Goal: Transaction & Acquisition: Purchase product/service

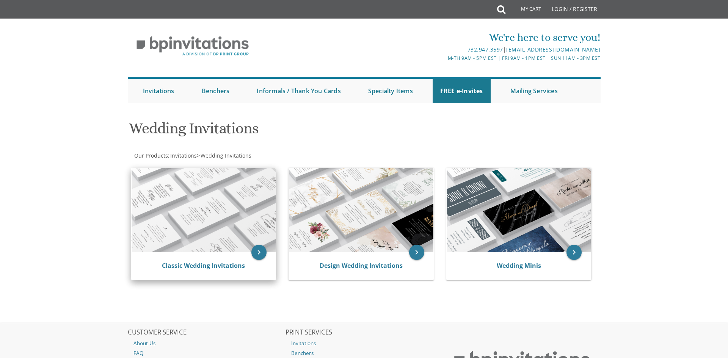
click at [237, 260] on div "Classic Wedding Invitations" at bounding box center [204, 266] width 144 height 27
click at [220, 268] on link "Classic Wedding Invitations" at bounding box center [203, 266] width 83 height 8
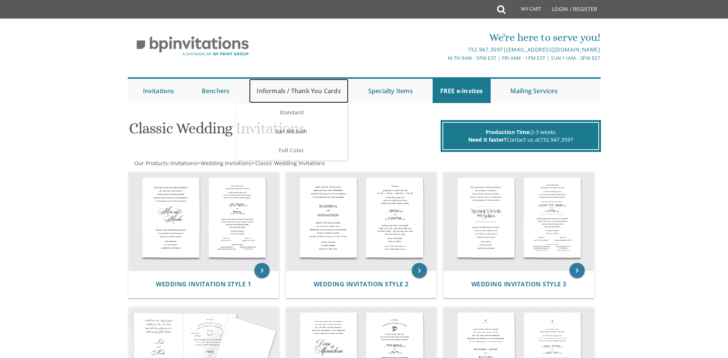
click at [328, 91] on link "Informals / Thank You Cards" at bounding box center [298, 91] width 99 height 24
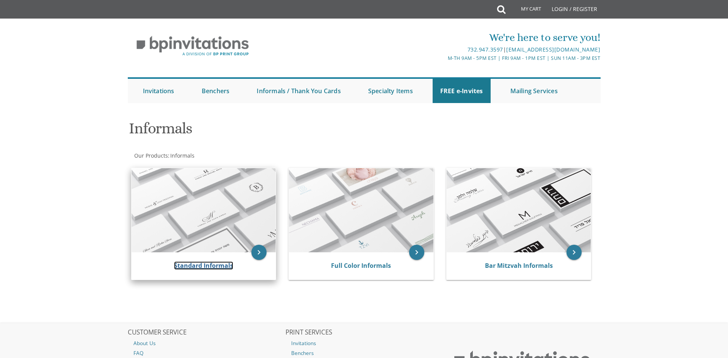
click at [224, 266] on link "Standard Informals" at bounding box center [203, 266] width 59 height 8
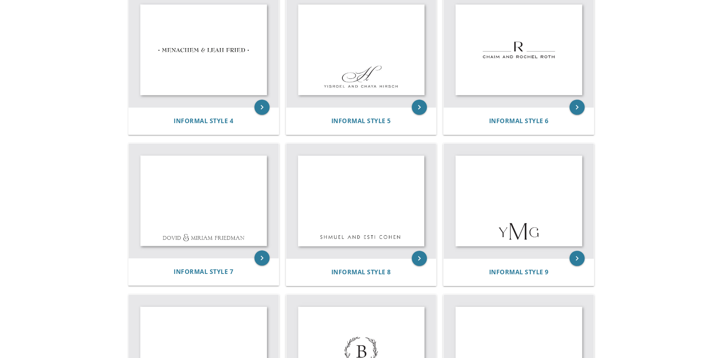
scroll to position [331, 0]
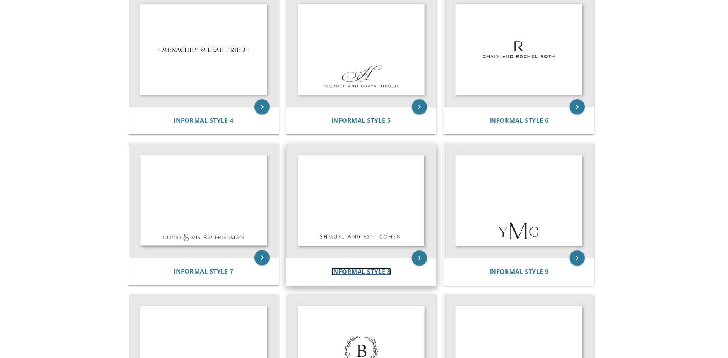
click at [369, 268] on span "Informal Style 8" at bounding box center [361, 272] width 60 height 8
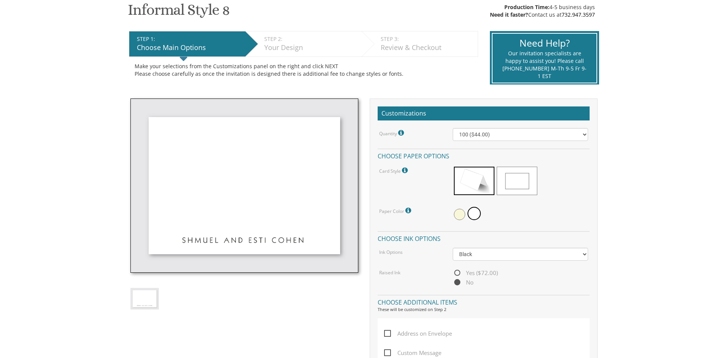
scroll to position [129, 0]
click at [506, 185] on span at bounding box center [517, 180] width 41 height 28
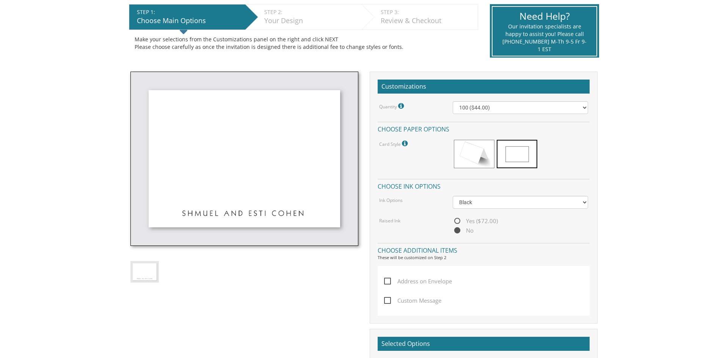
scroll to position [161, 0]
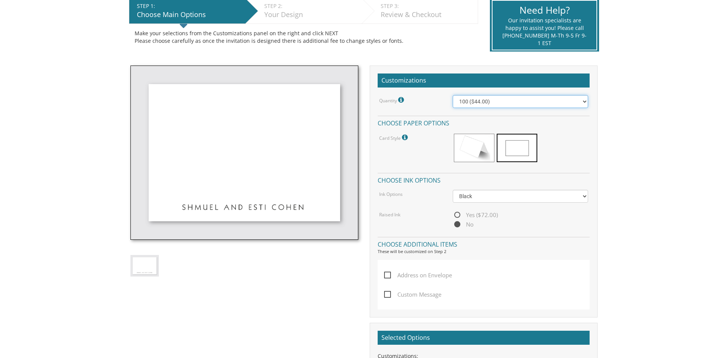
click at [507, 103] on select "100 ($44.00) 200 ($63.00) 300 ($82.00) 400 ($101.00) 500 ($120.00) 600 ($139.00…" at bounding box center [521, 101] width 136 height 13
click at [430, 160] on div "Card Style Standard card size: A1 (4.88x3.5) Please contact us for upgraded pap…" at bounding box center [483, 149] width 221 height 33
click at [486, 198] on select "Black Colored Ink ($32.00)" at bounding box center [521, 196] width 136 height 13
click at [472, 239] on h4 "Choose additional items" at bounding box center [484, 243] width 212 height 13
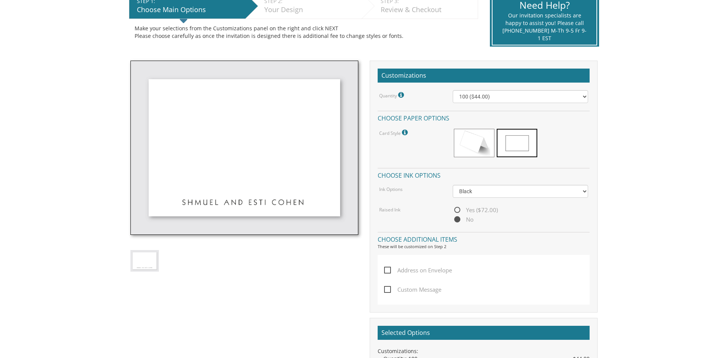
scroll to position [167, 0]
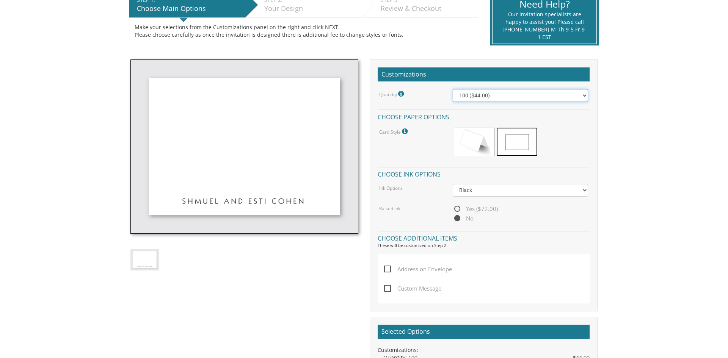
click at [488, 95] on select "100 ($44.00) 200 ($63.00) 300 ($82.00) 400 ($101.00) 500 ($120.00) 600 ($139.00…" at bounding box center [521, 95] width 136 height 13
select select "600"
click at [453, 89] on select "100 ($44.00) 200 ($63.00) 300 ($82.00) 400 ($101.00) 500 ($120.00) 600 ($139.00…" at bounding box center [521, 95] width 136 height 13
click at [458, 210] on span "Yes ($72.00)" at bounding box center [475, 208] width 45 height 9
click at [458, 210] on input "Yes ($72.00)" at bounding box center [455, 209] width 5 height 5
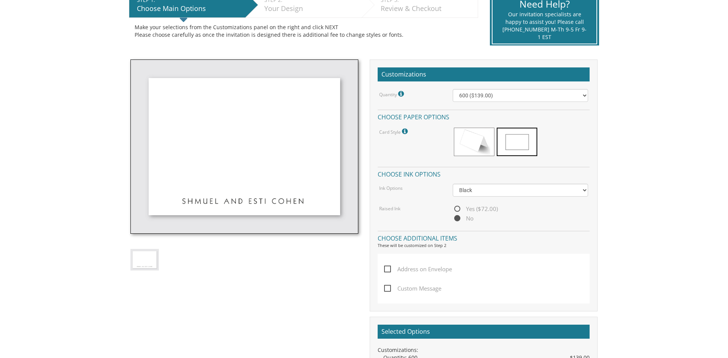
radio input "true"
click at [457, 220] on span "No" at bounding box center [463, 218] width 21 height 9
click at [457, 220] on input "No" at bounding box center [455, 218] width 5 height 5
radio input "true"
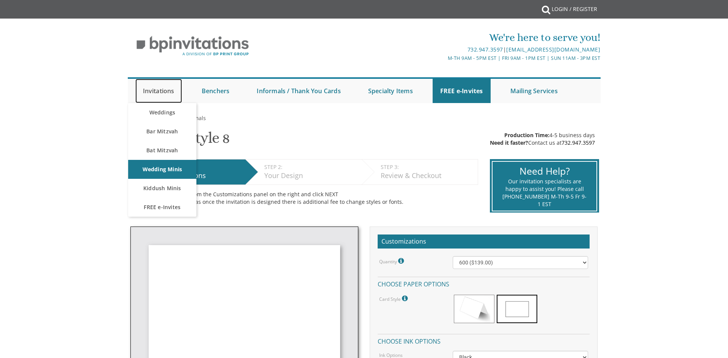
click at [159, 92] on link "Invitations" at bounding box center [158, 91] width 47 height 24
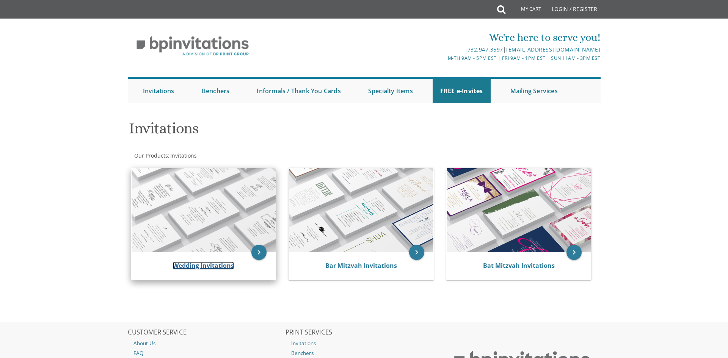
click at [218, 268] on link "Wedding Invitations" at bounding box center [203, 266] width 61 height 8
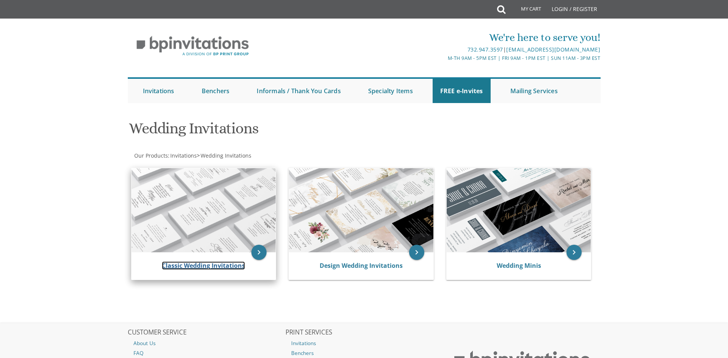
click at [227, 268] on link "Classic Wedding Invitations" at bounding box center [203, 266] width 83 height 8
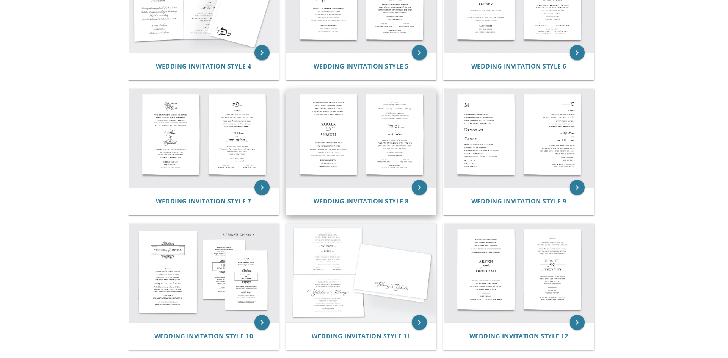
scroll to position [356, 0]
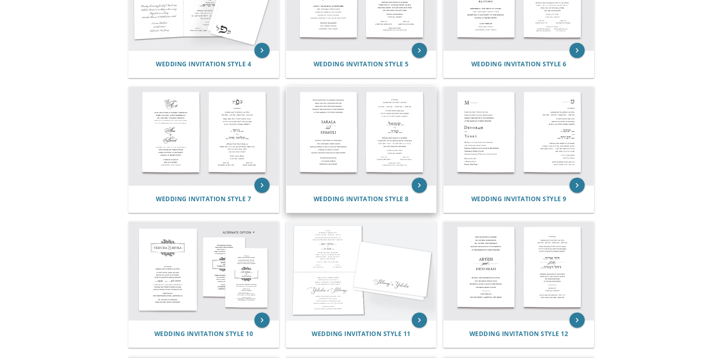
click at [351, 129] on img at bounding box center [361, 136] width 150 height 99
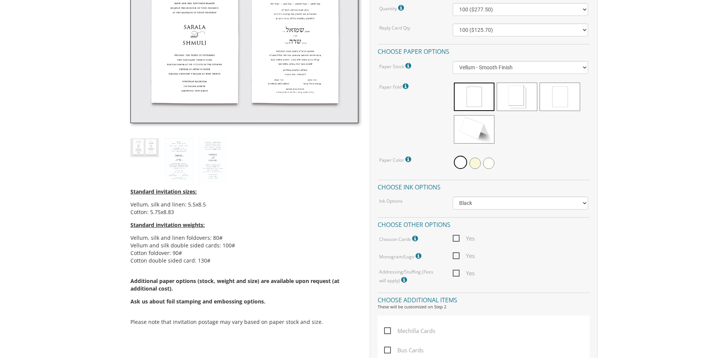
scroll to position [258, 0]
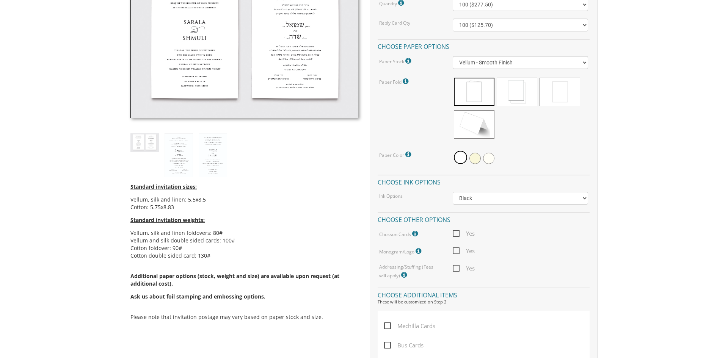
click at [458, 234] on span "Yes" at bounding box center [464, 233] width 22 height 9
click at [458, 234] on input "Yes" at bounding box center [455, 233] width 5 height 5
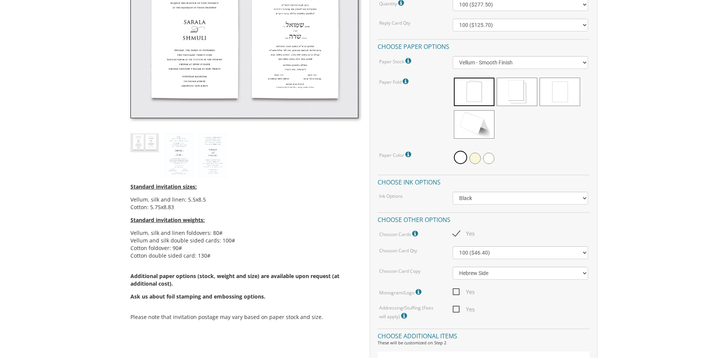
click at [457, 234] on span "Yes" at bounding box center [464, 233] width 22 height 9
click at [457, 234] on input "Yes" at bounding box center [455, 233] width 5 height 5
checkbox input "false"
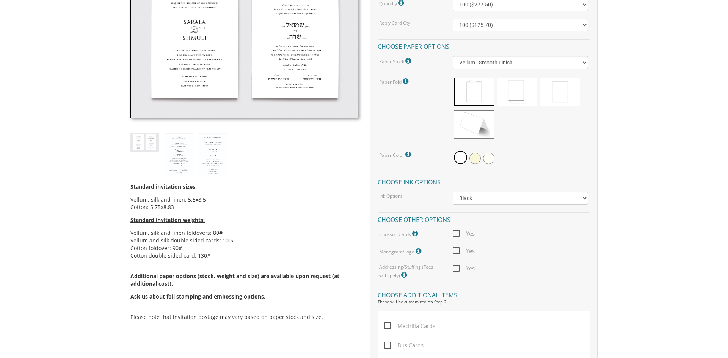
click at [457, 251] on span "Yes" at bounding box center [464, 250] width 22 height 9
click at [457, 251] on input "Yes" at bounding box center [455, 250] width 5 height 5
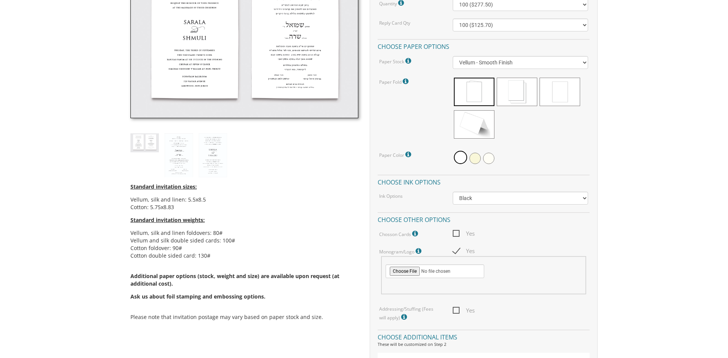
click at [457, 251] on span "Yes" at bounding box center [464, 250] width 22 height 9
click at [457, 251] on input "Yes" at bounding box center [455, 250] width 5 height 5
checkbox input "false"
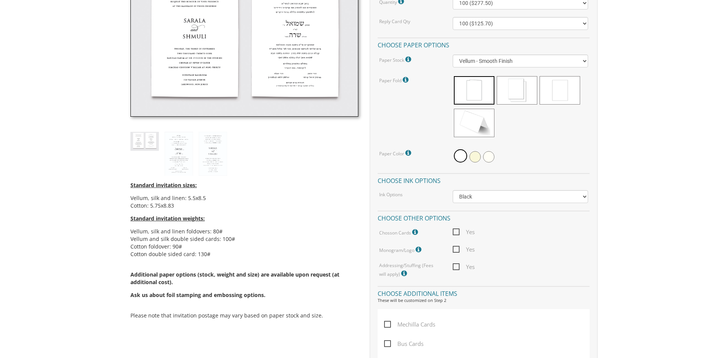
scroll to position [253, 0]
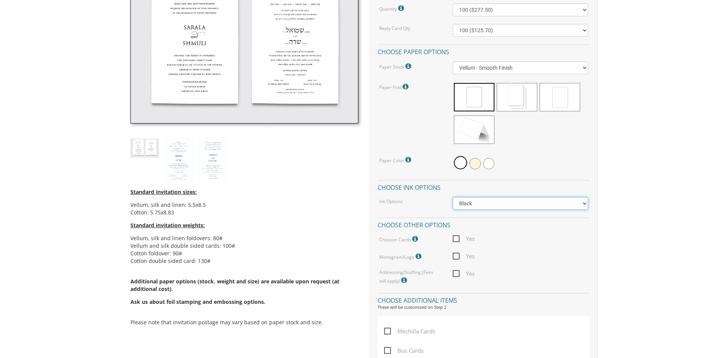
click at [516, 201] on select "Black Colored Ink ($65.00) Black + One Color ($211.00) Two Colors ($265.00)" at bounding box center [521, 203] width 136 height 13
click at [449, 185] on h4 "Choose ink options" at bounding box center [484, 186] width 212 height 13
click at [472, 165] on span at bounding box center [474, 163] width 11 height 11
click at [558, 102] on span at bounding box center [560, 97] width 41 height 28
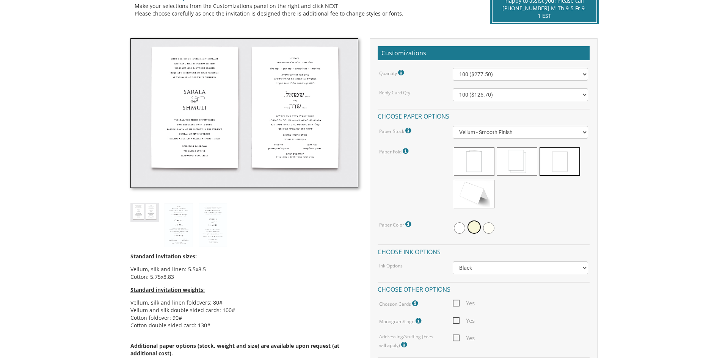
scroll to position [190, 0]
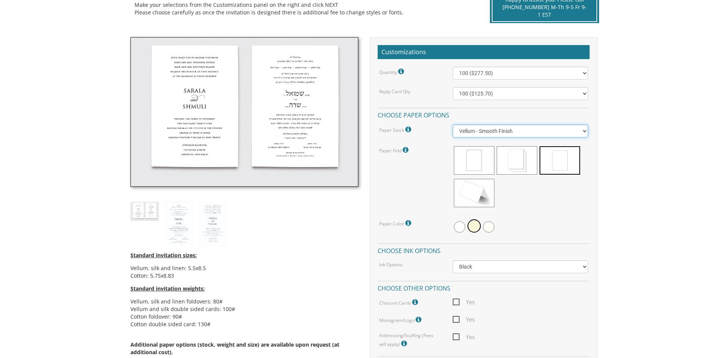
click at [544, 135] on select "Vellum - Smooth Finish Linen - Subtle Embossed Crosshatch Texture Silk - Soft, …" at bounding box center [521, 131] width 136 height 13
click at [453, 125] on select "Vellum - Smooth Finish Linen - Subtle Embossed Crosshatch Texture Silk - Soft, …" at bounding box center [521, 131] width 136 height 13
click at [533, 131] on select "Vellum - Smooth Finish Linen - Subtle Embossed Crosshatch Texture Silk - Soft, …" at bounding box center [521, 131] width 136 height 13
click at [453, 125] on select "Vellum - Smooth Finish Linen - Subtle Embossed Crosshatch Texture Silk - Soft, …" at bounding box center [521, 131] width 136 height 13
click at [530, 133] on select "Vellum - Smooth Finish Linen - Subtle Embossed Crosshatch Texture Silk - Soft, …" at bounding box center [521, 131] width 136 height 13
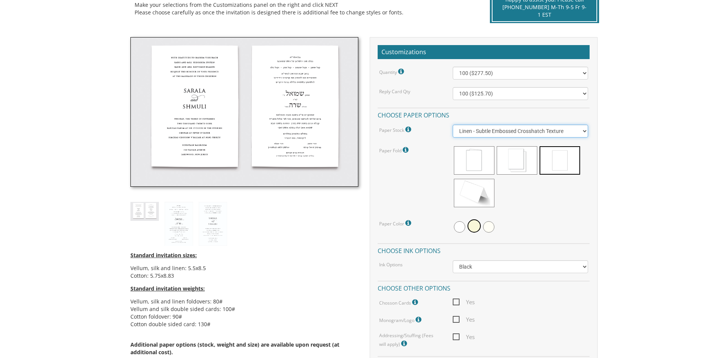
click at [453, 125] on select "Vellum - Smooth Finish Linen - Subtle Embossed Crosshatch Texture Silk - Soft, …" at bounding box center [521, 131] width 136 height 13
click at [530, 132] on select "Vellum - Smooth Finish Linen - Subtle Embossed Crosshatch Texture Silk - Soft, …" at bounding box center [521, 131] width 136 height 13
click at [453, 125] on select "Vellum - Smooth Finish Linen - Subtle Embossed Crosshatch Texture Silk - Soft, …" at bounding box center [521, 131] width 136 height 13
click at [540, 136] on select "Vellum - Smooth Finish Linen - Subtle Embossed Crosshatch Texture Silk - Soft, …" at bounding box center [521, 131] width 136 height 13
click at [453, 125] on select "Vellum - Smooth Finish Linen - Subtle Embossed Crosshatch Texture Silk - Soft, …" at bounding box center [521, 131] width 136 height 13
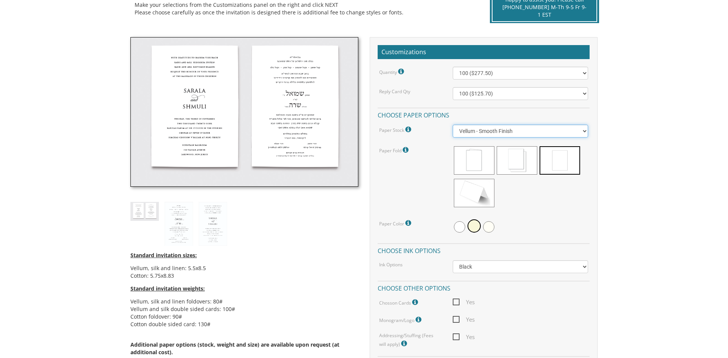
click at [538, 132] on select "Vellum - Smooth Finish Linen - Subtle Embossed Crosshatch Texture Silk - Soft, …" at bounding box center [521, 131] width 136 height 13
select select "Cotton"
click at [453, 125] on select "Vellum - Smooth Finish Linen - Subtle Embossed Crosshatch Texture Silk - Soft, …" at bounding box center [521, 131] width 136 height 13
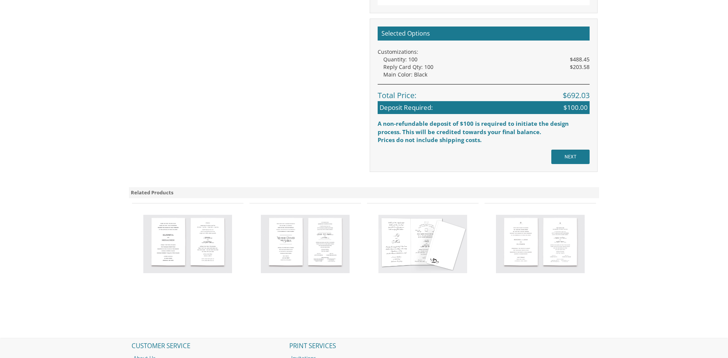
scroll to position [730, 0]
